Goal: Leave review/rating

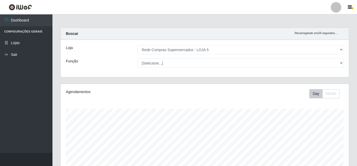
select select "397"
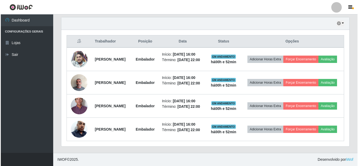
scroll to position [109, 288]
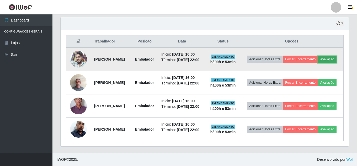
click at [318, 56] on button "Avaliação" at bounding box center [327, 59] width 19 height 7
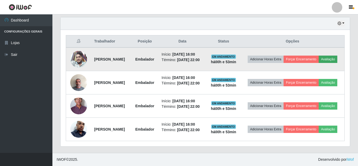
scroll to position [109, 285]
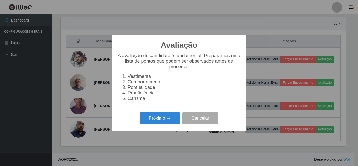
click at [172, 114] on div "Próximo → Cancelar" at bounding box center [179, 118] width 124 height 15
click at [166, 121] on button "Próximo →" at bounding box center [160, 118] width 40 height 12
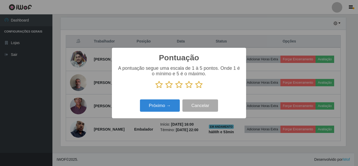
click at [201, 87] on icon at bounding box center [198, 85] width 7 height 8
click at [195, 89] on input "radio" at bounding box center [195, 89] width 0 height 0
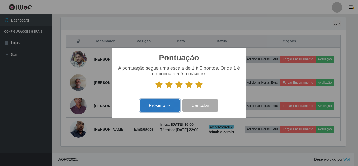
click at [169, 102] on button "Próximo →" at bounding box center [160, 105] width 40 height 12
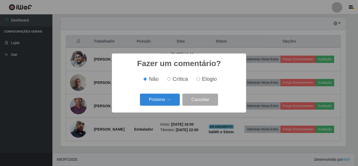
click at [169, 102] on button "Próximo →" at bounding box center [160, 100] width 40 height 12
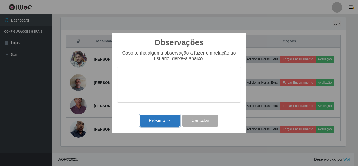
click at [169, 117] on button "Próximo →" at bounding box center [160, 121] width 40 height 12
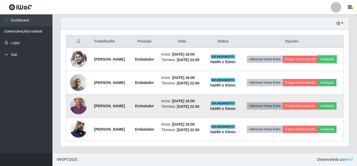
scroll to position [109, 288]
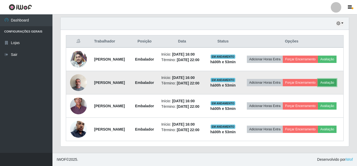
click at [318, 79] on button "Avaliação" at bounding box center [327, 82] width 19 height 7
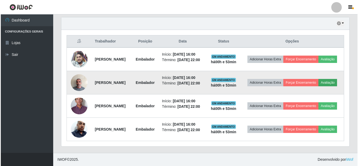
scroll to position [109, 285]
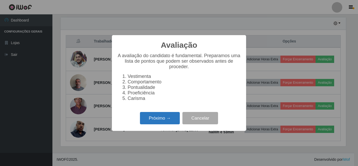
click at [164, 116] on button "Próximo →" at bounding box center [160, 118] width 40 height 12
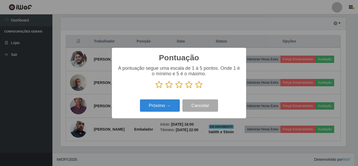
drag, startPoint x: 201, startPoint y: 84, endPoint x: 187, endPoint y: 89, distance: 14.8
click at [199, 84] on icon at bounding box center [198, 85] width 7 height 8
click at [195, 89] on input "radio" at bounding box center [195, 89] width 0 height 0
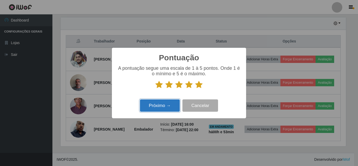
click at [167, 100] on button "Próximo →" at bounding box center [160, 105] width 40 height 12
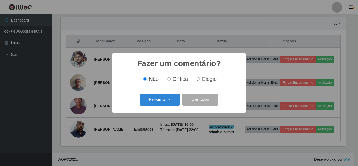
click at [167, 100] on button "Próximo →" at bounding box center [160, 100] width 40 height 12
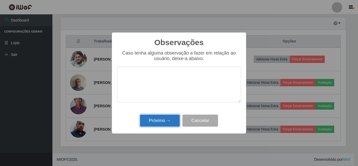
click at [166, 122] on button "Próximo →" at bounding box center [160, 121] width 40 height 12
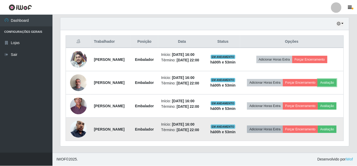
scroll to position [109, 288]
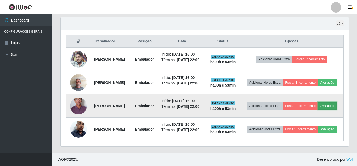
click at [318, 105] on button "Avaliação" at bounding box center [327, 105] width 19 height 7
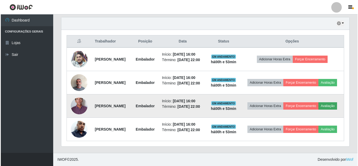
scroll to position [109, 285]
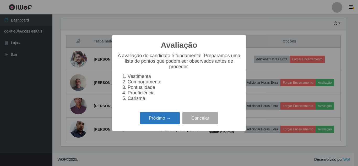
click at [168, 121] on button "Próximo →" at bounding box center [160, 118] width 40 height 12
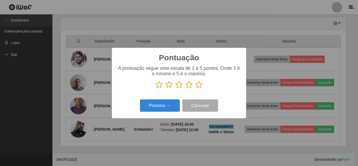
click at [200, 83] on icon at bounding box center [198, 85] width 7 height 8
click at [195, 89] on input "radio" at bounding box center [195, 89] width 0 height 0
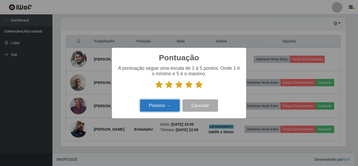
click at [166, 104] on button "Próximo →" at bounding box center [160, 105] width 40 height 12
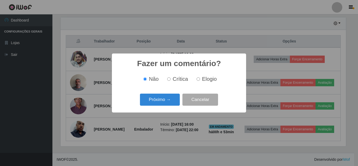
click at [166, 104] on button "Próximo →" at bounding box center [160, 100] width 40 height 12
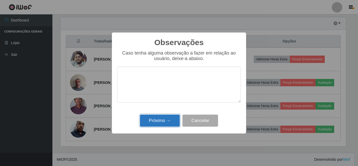
drag, startPoint x: 171, startPoint y: 123, endPoint x: 257, endPoint y: 124, distance: 85.5
click at [171, 123] on button "Próximo →" at bounding box center [160, 121] width 40 height 12
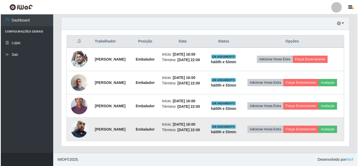
scroll to position [109, 288]
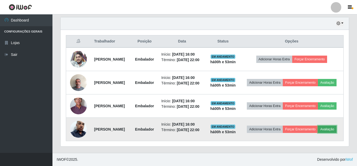
click at [318, 133] on button "Avaliação" at bounding box center [327, 129] width 19 height 7
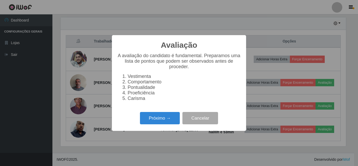
scroll to position [109, 285]
click at [165, 122] on button "Próximo →" at bounding box center [160, 118] width 40 height 12
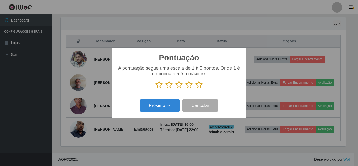
scroll to position [261994, 261817]
click at [198, 85] on icon at bounding box center [198, 85] width 7 height 8
click at [195, 89] on input "radio" at bounding box center [195, 89] width 0 height 0
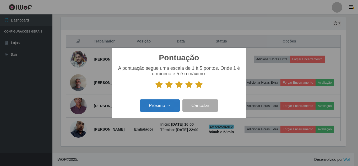
click at [170, 100] on div "Próximo → Cancelar" at bounding box center [179, 105] width 124 height 15
click at [170, 101] on button "Próximo →" at bounding box center [160, 105] width 40 height 12
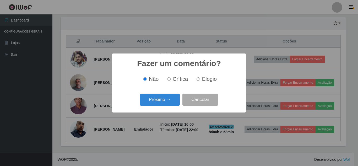
click at [170, 101] on button "Próximo →" at bounding box center [160, 100] width 40 height 12
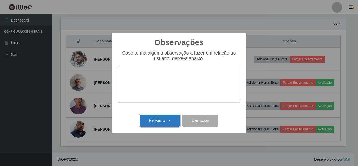
click at [171, 119] on button "Próximo →" at bounding box center [160, 121] width 40 height 12
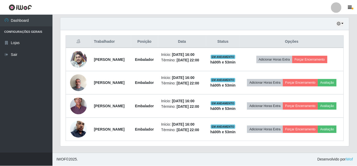
scroll to position [109, 288]
